Goal: Entertainment & Leisure: Consume media (video, audio)

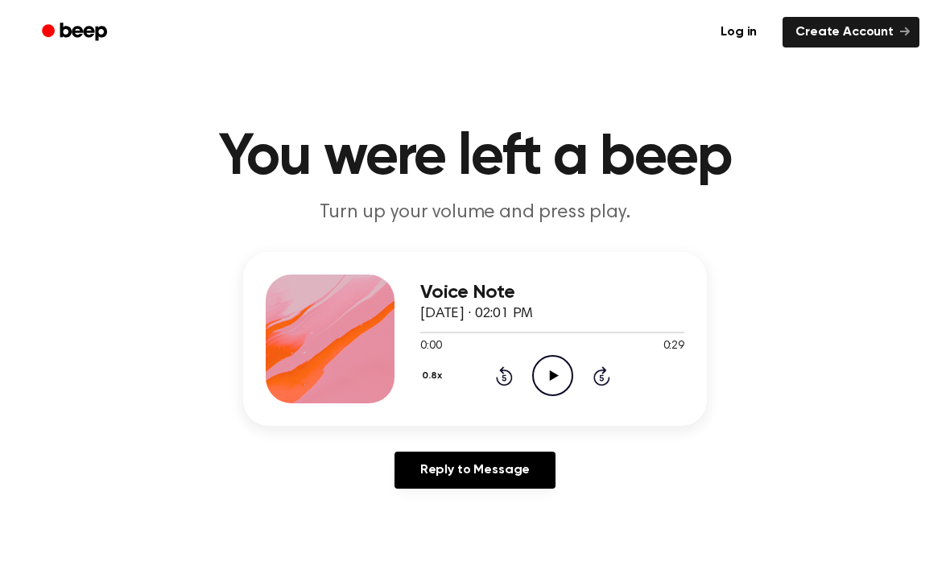
click at [550, 379] on icon at bounding box center [553, 375] width 9 height 10
click at [422, 333] on div at bounding box center [552, 331] width 264 height 13
click at [561, 381] on icon "Play Audio" at bounding box center [552, 375] width 41 height 41
click at [565, 373] on icon "Play Audio" at bounding box center [552, 375] width 41 height 41
click at [546, 377] on icon "Play Audio" at bounding box center [552, 375] width 41 height 41
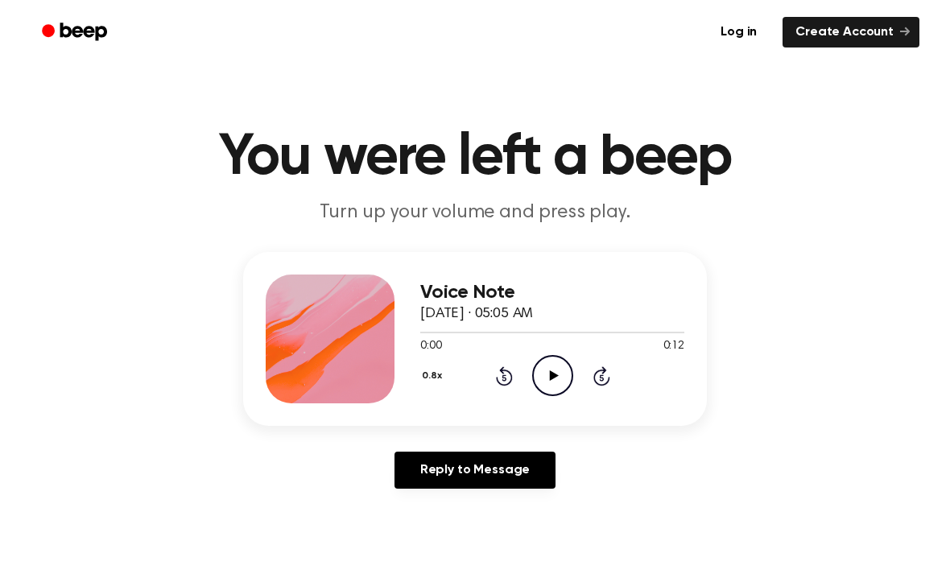
click at [546, 387] on icon "Play Audio" at bounding box center [552, 375] width 41 height 41
click at [552, 386] on icon "Play Audio" at bounding box center [552, 375] width 41 height 41
click at [80, 5] on div "Log in Create Account" at bounding box center [475, 32] width 889 height 64
click at [545, 383] on icon "Play Audio" at bounding box center [552, 375] width 41 height 41
click at [484, 335] on div at bounding box center [552, 331] width 264 height 13
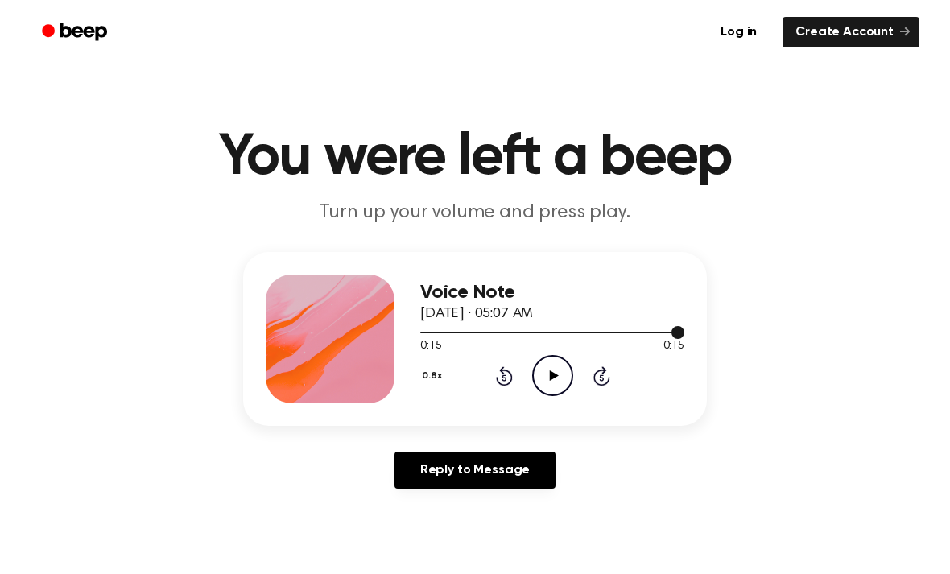
click at [544, 379] on icon "Play Audio" at bounding box center [552, 375] width 41 height 41
click at [542, 375] on icon "Play Audio" at bounding box center [552, 375] width 41 height 41
click at [555, 368] on icon "Play Audio" at bounding box center [552, 375] width 41 height 41
click at [553, 377] on icon at bounding box center [553, 375] width 9 height 10
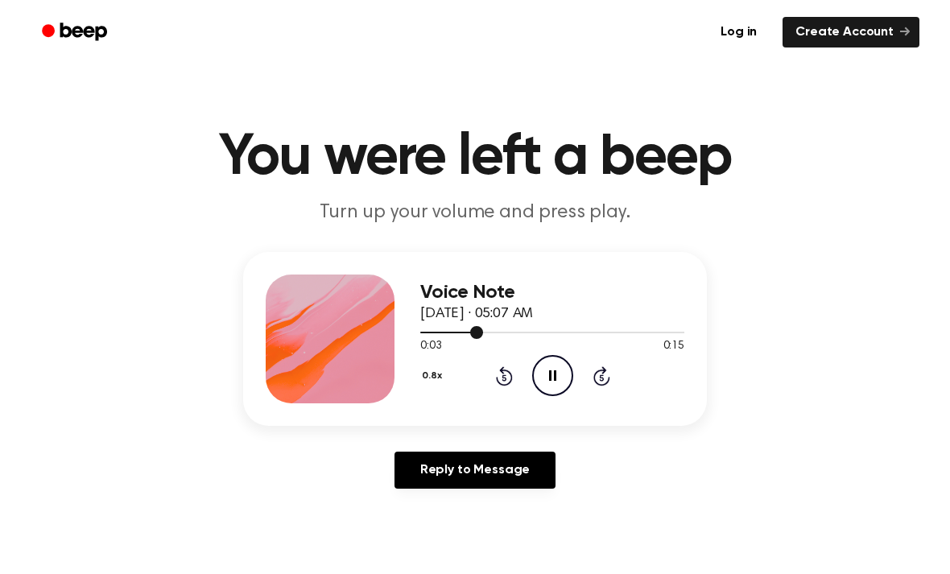
click at [555, 336] on div at bounding box center [552, 331] width 264 height 13
click at [548, 397] on div "Voice Note [DATE] · 05:07 AM 0:08 0:15 Your browser does not support the [objec…" at bounding box center [552, 338] width 264 height 129
click at [553, 401] on div "Voice Note [DATE] · 05:07 AM 0:09 0:15 Your browser does not support the [objec…" at bounding box center [552, 338] width 264 height 129
click at [555, 386] on icon "Pause Audio" at bounding box center [552, 375] width 41 height 41
click at [550, 373] on icon at bounding box center [553, 375] width 9 height 10
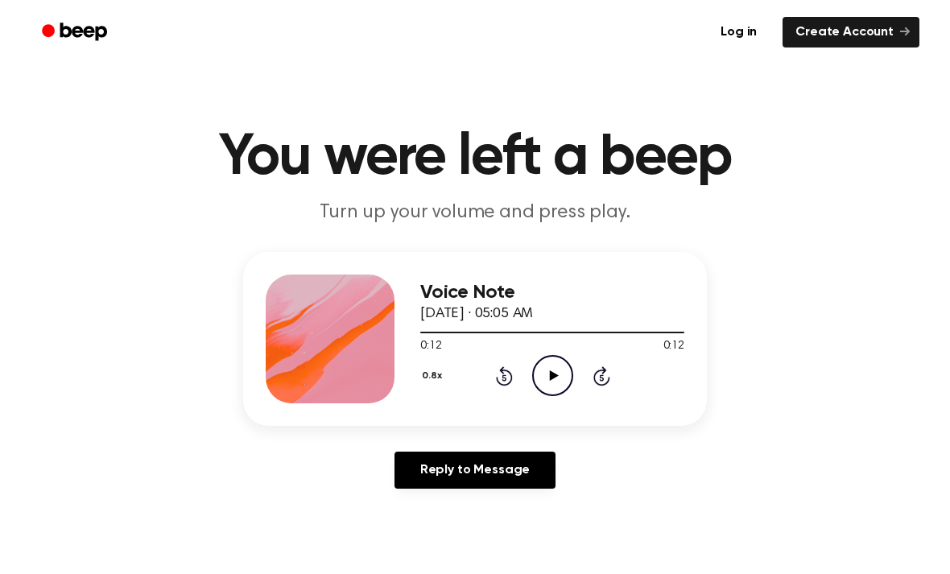
click at [569, 364] on icon "Play Audio" at bounding box center [552, 375] width 41 height 41
click at [552, 371] on icon "Play Audio" at bounding box center [552, 375] width 41 height 41
click at [554, 369] on icon "Play Audio" at bounding box center [552, 375] width 41 height 41
click at [548, 379] on icon "Play Audio" at bounding box center [552, 375] width 41 height 41
click at [561, 374] on icon "Play Audio" at bounding box center [552, 375] width 41 height 41
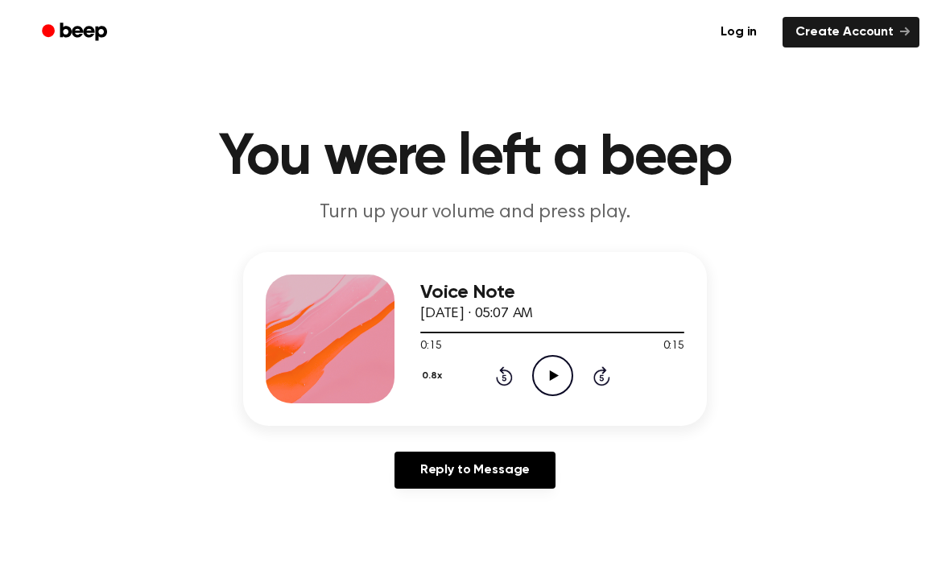
click at [555, 369] on icon "Play Audio" at bounding box center [552, 375] width 41 height 41
click at [555, 371] on icon "Play Audio" at bounding box center [552, 375] width 41 height 41
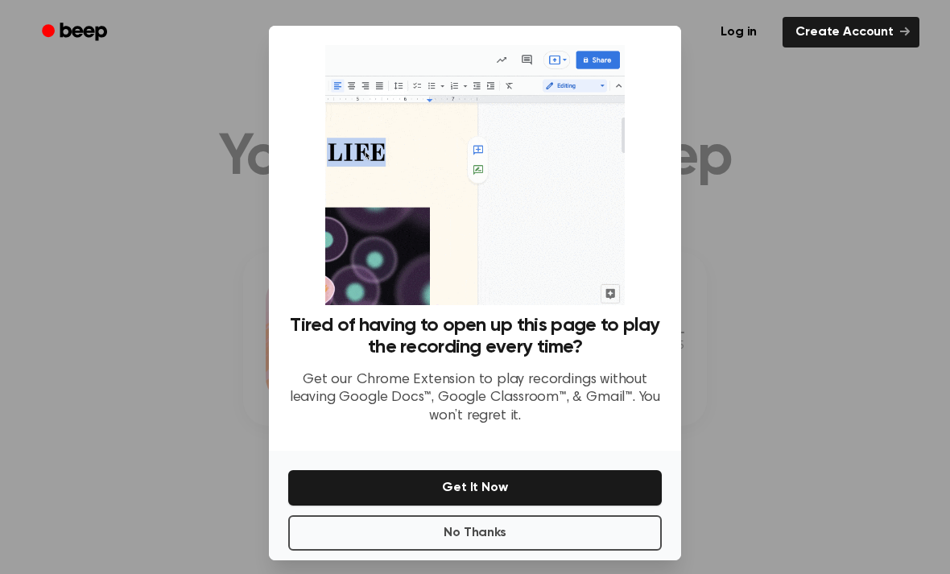
click at [533, 547] on button "No Thanks" at bounding box center [474, 532] width 373 height 35
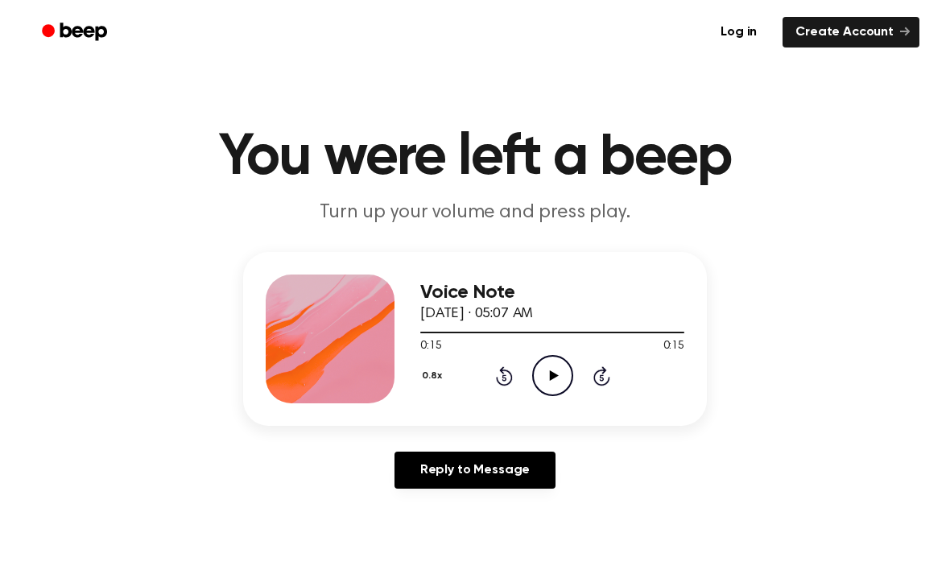
click at [559, 374] on icon "Play Audio" at bounding box center [552, 375] width 41 height 41
click at [543, 377] on icon "Play Audio" at bounding box center [552, 375] width 41 height 41
click at [539, 381] on icon "Play Audio" at bounding box center [552, 375] width 41 height 41
click at [551, 369] on icon "Play Audio" at bounding box center [552, 375] width 41 height 41
